Goal: Task Accomplishment & Management: Manage account settings

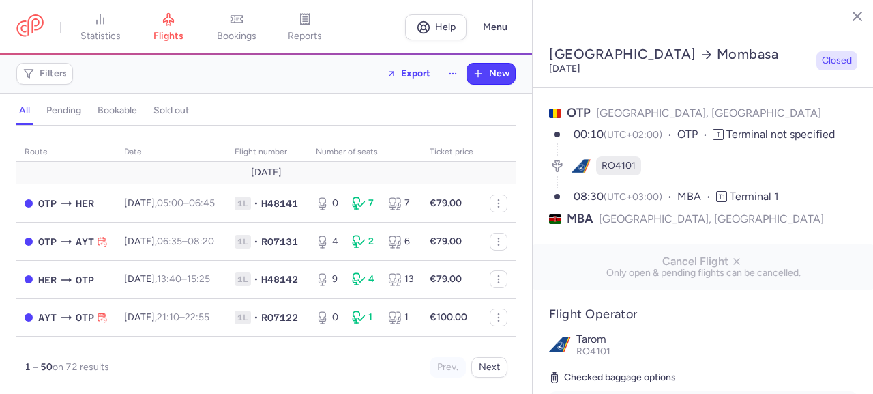
select select "hours"
click at [256, 27] on link "bookings" at bounding box center [237, 27] width 68 height 30
select select "hours"
click at [254, 36] on span "bookings" at bounding box center [237, 36] width 40 height 12
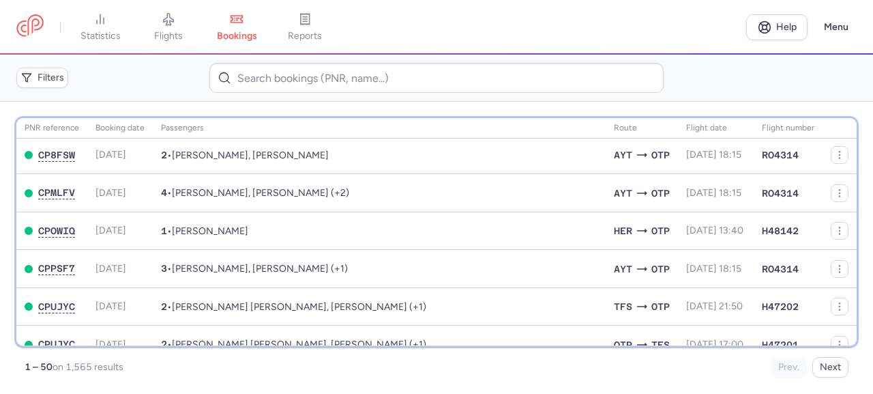
scroll to position [275, 0]
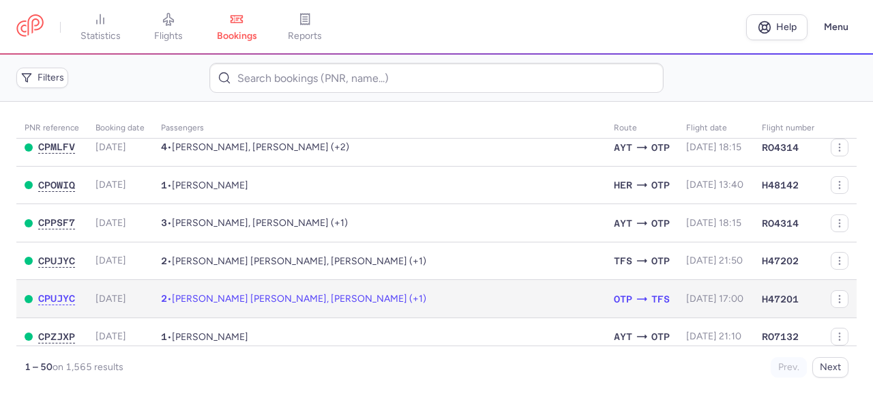
click at [314, 304] on span "[PERSON_NAME] [PERSON_NAME], [PERSON_NAME] (+1)" at bounding box center [299, 299] width 254 height 12
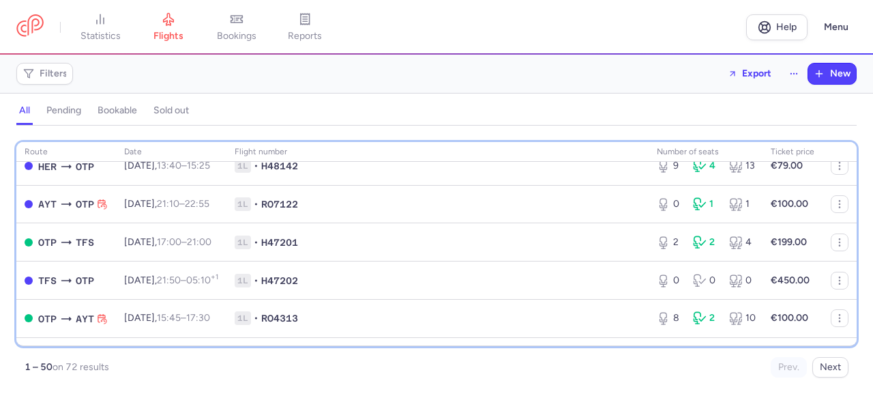
scroll to position [143, 0]
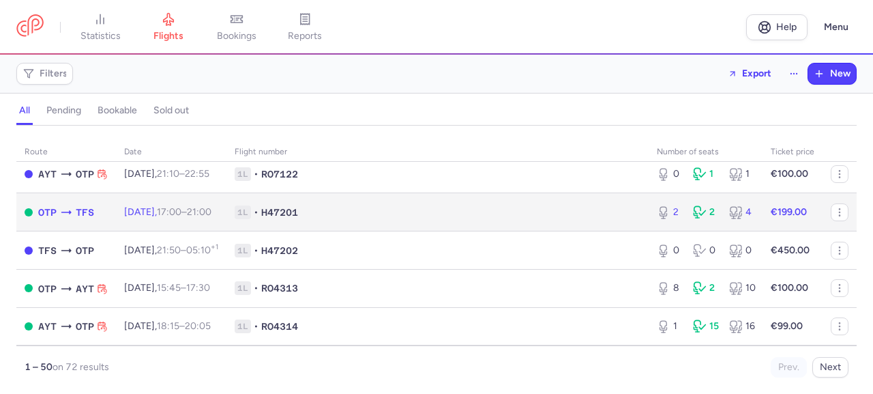
click at [204, 218] on span "17:00 – 21:00 +0" at bounding box center [184, 212] width 55 height 12
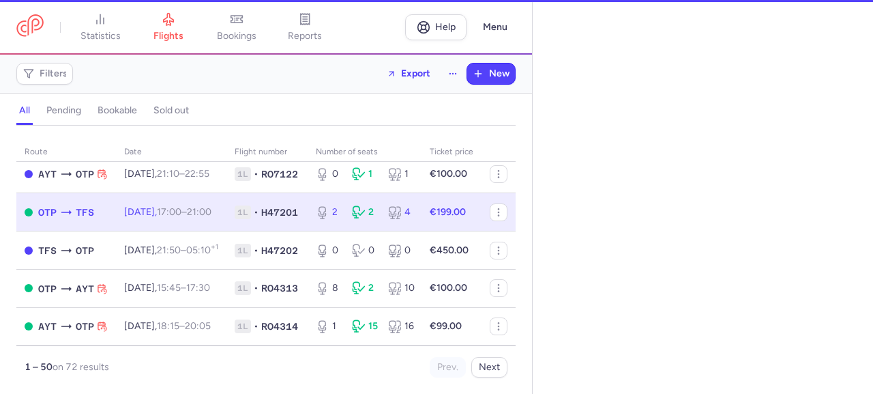
select select "hours"
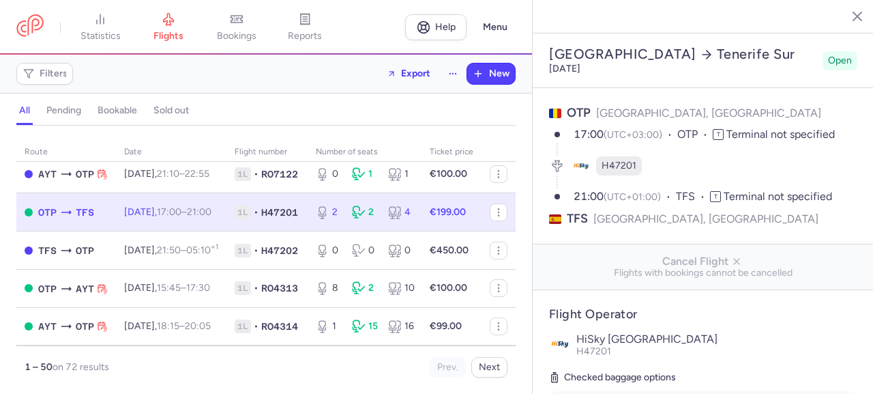
scroll to position [393, 0]
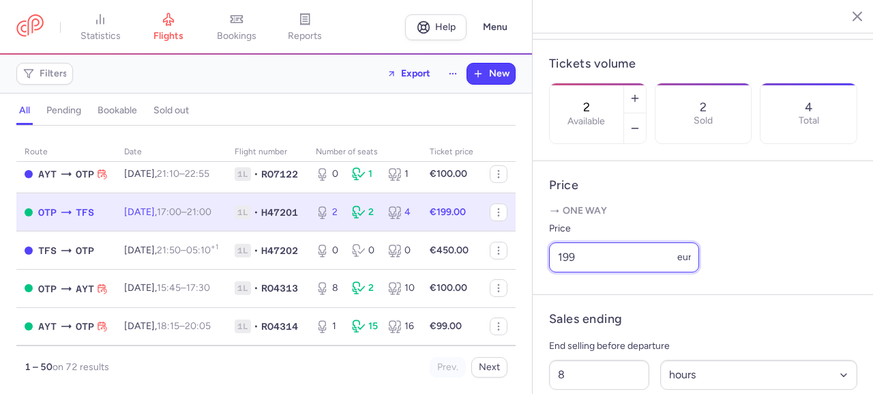
drag, startPoint x: 593, startPoint y: 290, endPoint x: 495, endPoint y: 276, distance: 99.3
click at [549, 272] on input "199" at bounding box center [624, 257] width 150 height 30
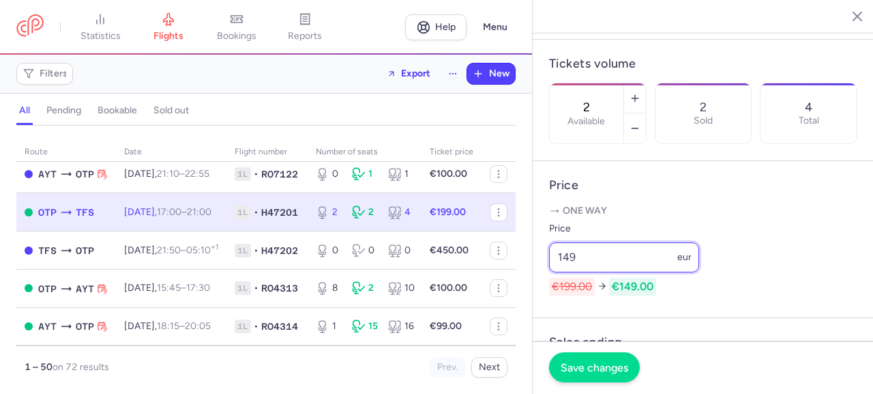
type input "149"
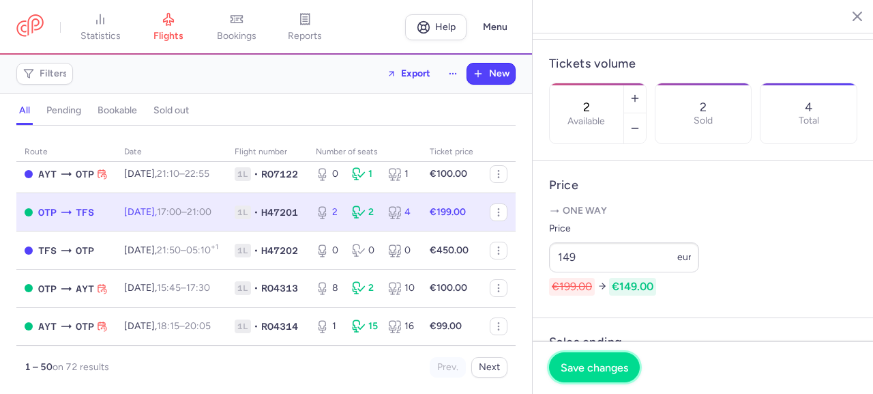
click at [612, 362] on span "Save changes" at bounding box center [595, 367] width 68 height 12
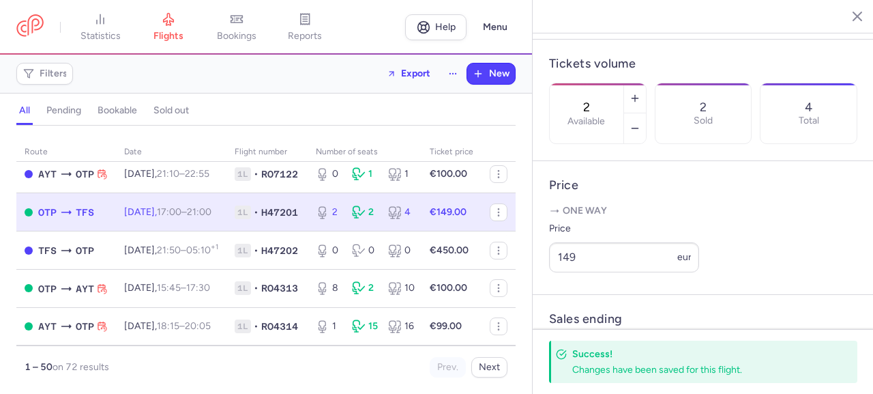
scroll to position [648, 0]
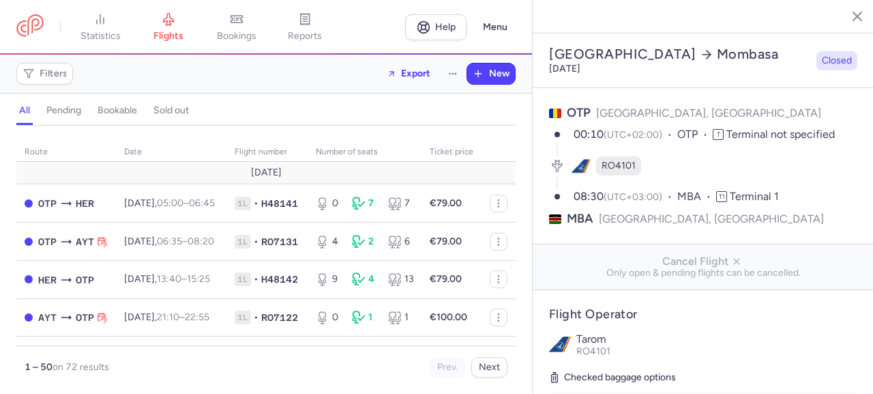
select select "hours"
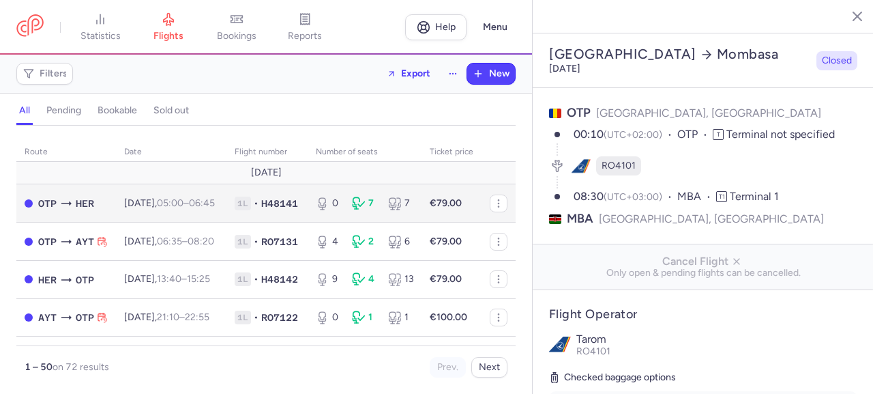
scroll to position [157, 0]
